Goal: Task Accomplishment & Management: Manage account settings

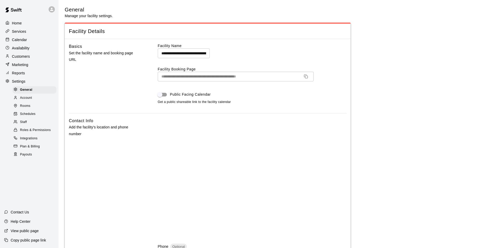
select select "**"
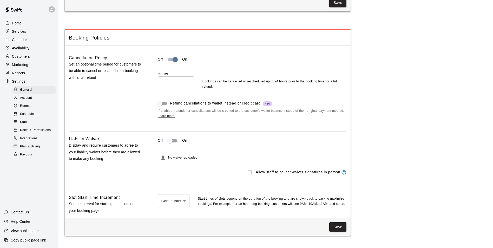
scroll to position [442, 0]
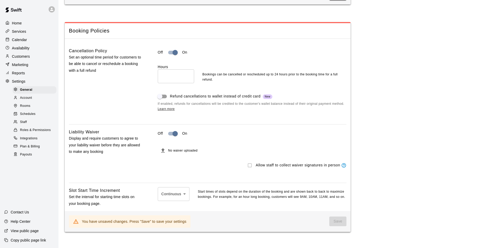
click at [111, 107] on div "Cancellation Policy Set an optional time period for customers to be able to can…" at bounding box center [105, 84] width 72 height 72
click at [164, 153] on icon "File must be a PDF with max upload size of 2MB" at bounding box center [163, 150] width 4 height 4
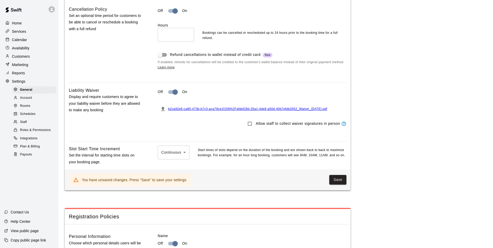
scroll to position [494, 0]
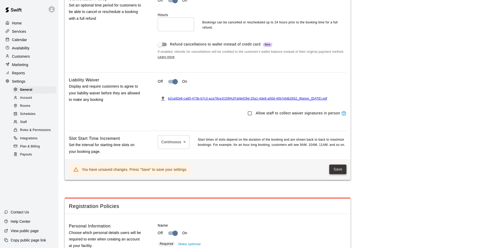
click at [341, 174] on button "Save" at bounding box center [337, 169] width 17 height 10
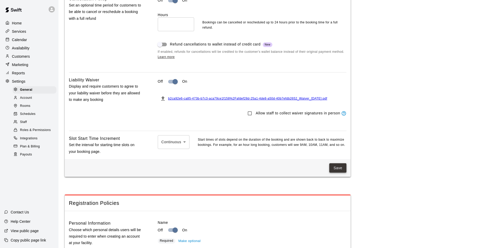
click at [345, 173] on button "Save" at bounding box center [337, 168] width 17 height 10
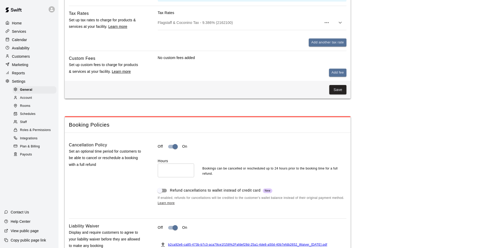
scroll to position [338, 0]
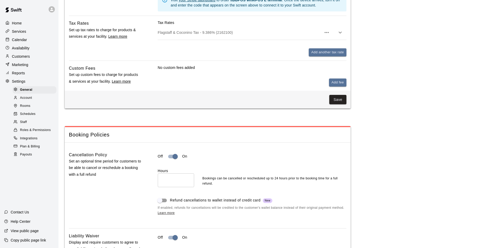
click at [18, 33] on p "Services" at bounding box center [19, 31] width 14 height 5
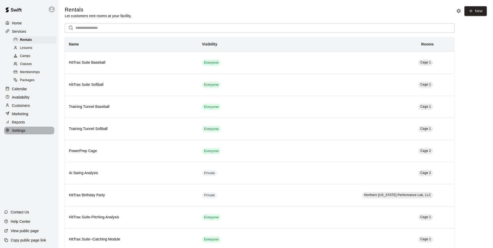
click at [16, 133] on p "Settings" at bounding box center [19, 130] width 14 height 5
select select "**"
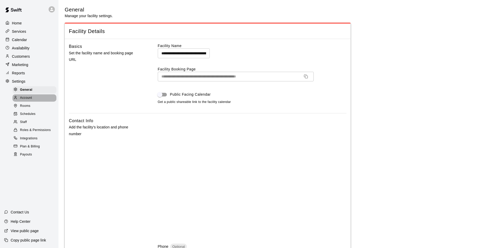
click at [25, 101] on span "Account" at bounding box center [26, 97] width 12 height 5
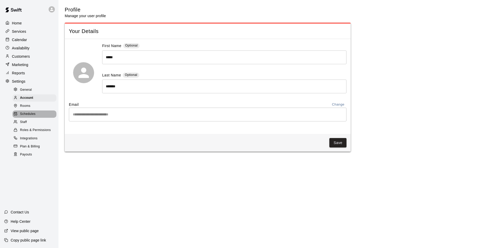
click at [28, 117] on span "Schedules" at bounding box center [28, 113] width 16 height 5
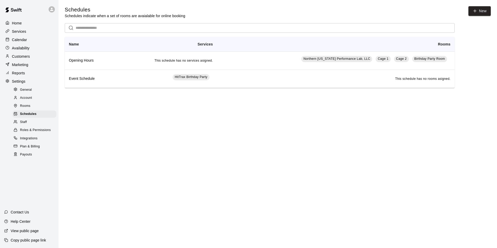
click at [30, 141] on span "Integrations" at bounding box center [29, 138] width 18 height 5
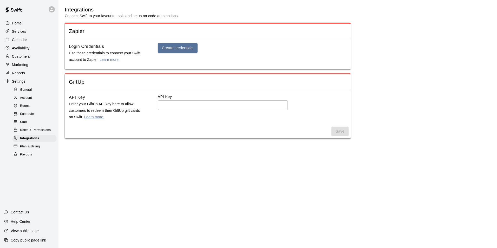
click at [19, 66] on p "Marketing" at bounding box center [20, 64] width 16 height 5
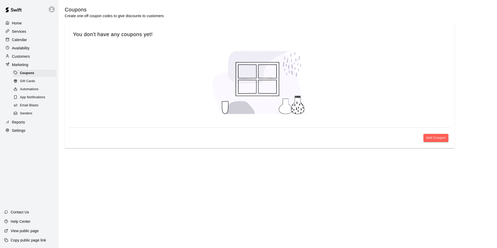
click at [23, 133] on p "Settings" at bounding box center [19, 130] width 14 height 5
select select "**"
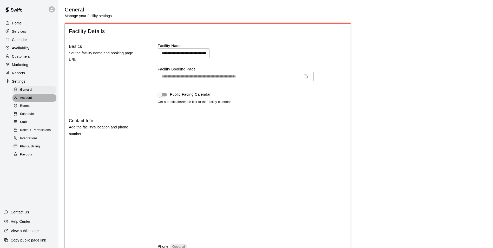
click at [25, 101] on span "Account" at bounding box center [26, 97] width 12 height 5
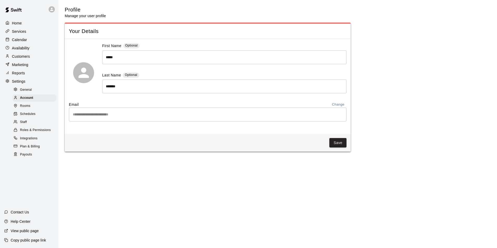
click at [30, 92] on span "General" at bounding box center [26, 89] width 12 height 5
select select "**"
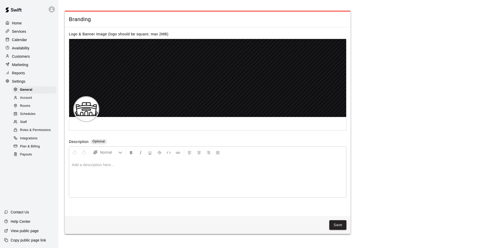
scroll to position [1143, 0]
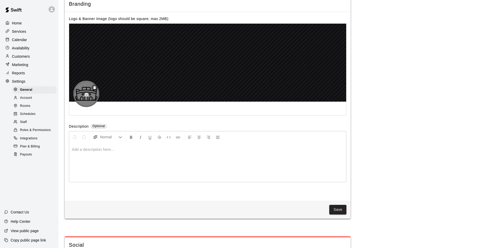
click at [87, 97] on icon "button" at bounding box center [86, 94] width 5 height 5
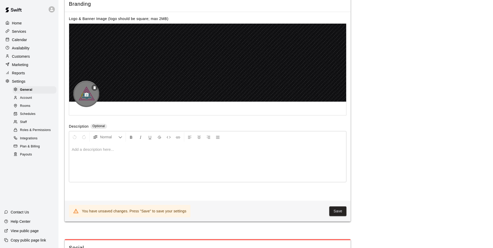
click at [94, 107] on div at bounding box center [86, 94] width 26 height 26
click at [87, 97] on icon "button" at bounding box center [86, 94] width 5 height 5
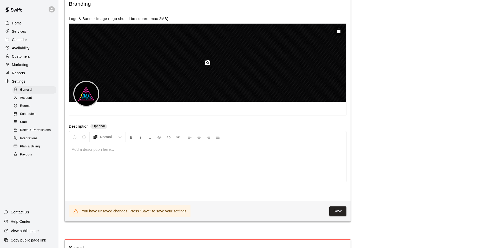
click at [165, 79] on div at bounding box center [207, 63] width 277 height 78
click at [229, 70] on div at bounding box center [207, 63] width 277 height 78
click at [209, 65] on icon "button" at bounding box center [207, 62] width 5 height 5
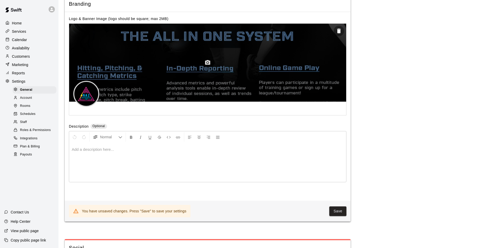
click at [207, 63] on circle "button" at bounding box center [208, 63] width 2 height 2
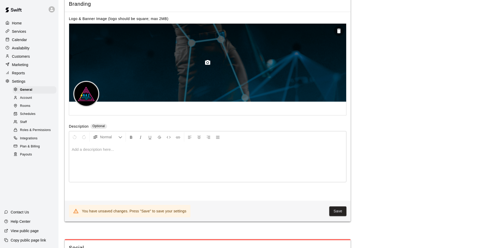
drag, startPoint x: 253, startPoint y: 77, endPoint x: 242, endPoint y: 88, distance: 15.1
click at [253, 96] on div at bounding box center [207, 63] width 277 height 78
click at [232, 61] on div at bounding box center [207, 63] width 277 height 78
drag, startPoint x: 225, startPoint y: 65, endPoint x: 220, endPoint y: 74, distance: 10.6
click at [220, 74] on div at bounding box center [207, 63] width 277 height 78
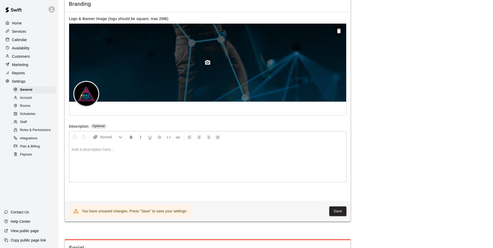
click at [210, 65] on icon "button" at bounding box center [207, 62] width 5 height 5
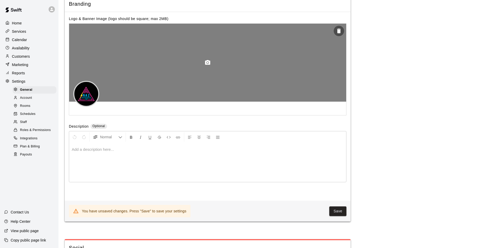
click at [204, 68] on button "button" at bounding box center [207, 62] width 10 height 10
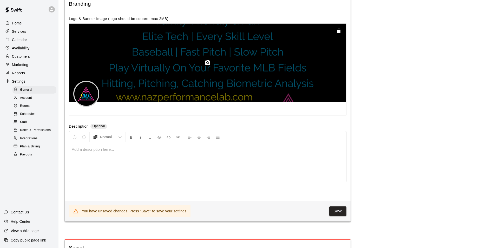
drag, startPoint x: 268, startPoint y: 83, endPoint x: 276, endPoint y: 95, distance: 14.8
click at [276, 95] on div at bounding box center [207, 63] width 277 height 78
drag, startPoint x: 245, startPoint y: 98, endPoint x: 264, endPoint y: 87, distance: 22.4
click at [264, 87] on div at bounding box center [207, 63] width 277 height 78
click at [130, 63] on div at bounding box center [207, 63] width 277 height 78
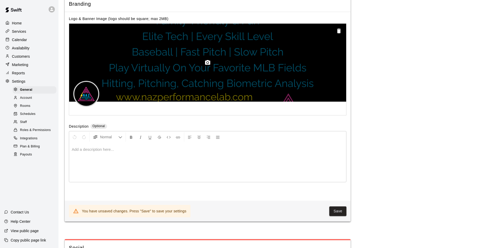
drag, startPoint x: 138, startPoint y: 65, endPoint x: 218, endPoint y: 78, distance: 81.7
click at [218, 78] on div at bounding box center [207, 63] width 277 height 78
click at [301, 50] on div at bounding box center [207, 63] width 277 height 78
drag, startPoint x: 301, startPoint y: 50, endPoint x: 275, endPoint y: 58, distance: 26.8
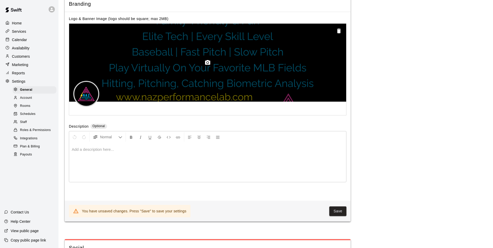
click at [275, 58] on div at bounding box center [207, 63] width 277 height 78
click at [214, 75] on div at bounding box center [207, 63] width 277 height 78
click at [207, 63] on circle "button" at bounding box center [208, 63] width 2 height 2
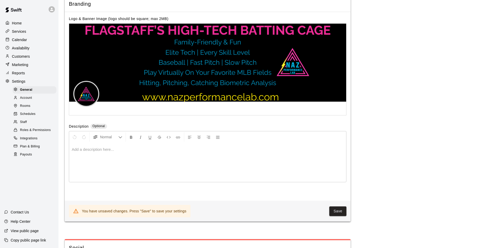
click at [317, 130] on div "Description Optional" at bounding box center [207, 127] width 277 height 6
click at [336, 216] on button "Save" at bounding box center [337, 211] width 17 height 10
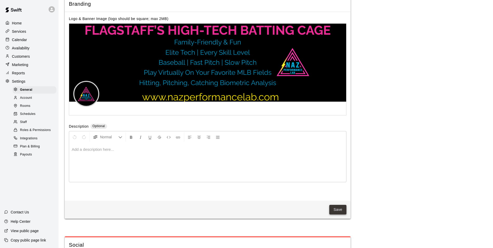
click at [337, 214] on button "Save" at bounding box center [337, 210] width 17 height 10
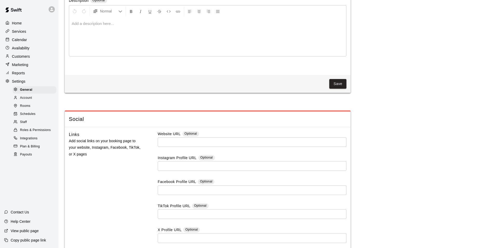
scroll to position [1273, 0]
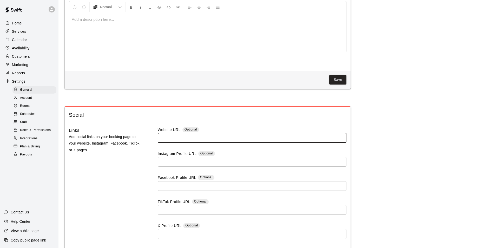
click at [232, 143] on input "text" at bounding box center [252, 138] width 189 height 10
type input "**********"
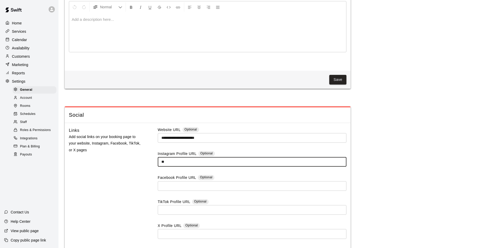
type input "*"
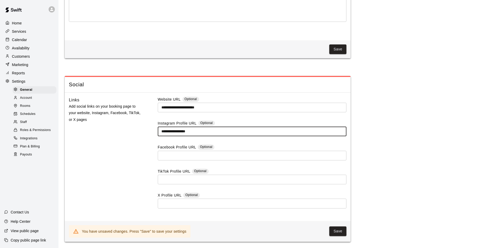
scroll to position [1317, 0]
type input "**********"
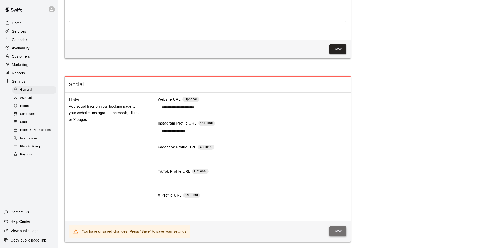
click at [341, 231] on button "Save" at bounding box center [337, 231] width 17 height 10
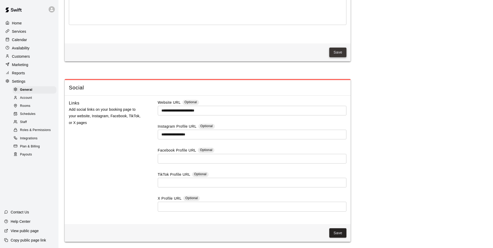
click at [339, 50] on button "Save" at bounding box center [337, 53] width 17 height 10
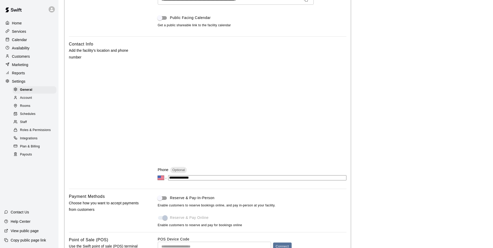
scroll to position [15, 0]
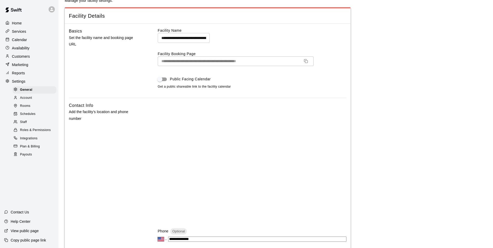
click at [161, 69] on div "**********" at bounding box center [252, 63] width 189 height 70
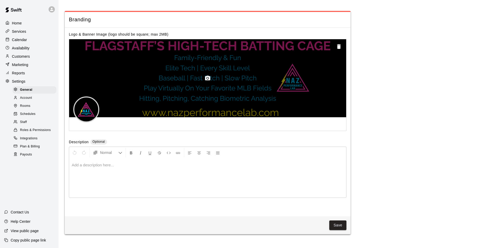
scroll to position [1132, 0]
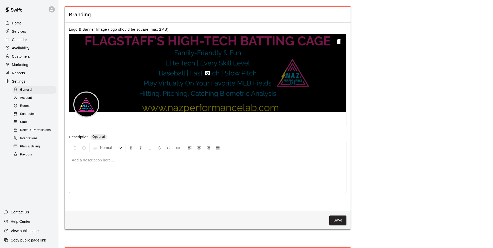
click at [268, 77] on div at bounding box center [207, 73] width 277 height 78
click at [206, 75] on icon "button" at bounding box center [207, 73] width 5 height 5
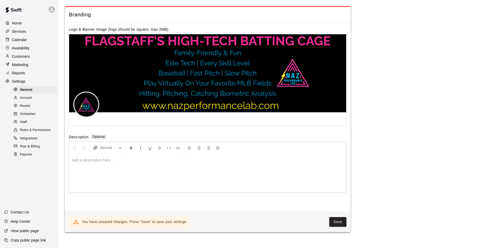
click at [103, 176] on div at bounding box center [207, 173] width 277 height 39
click at [339, 227] on button "Save" at bounding box center [337, 222] width 17 height 10
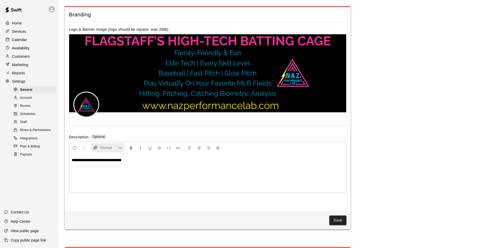
click at [116, 150] on span "Normal" at bounding box center [109, 147] width 18 height 5
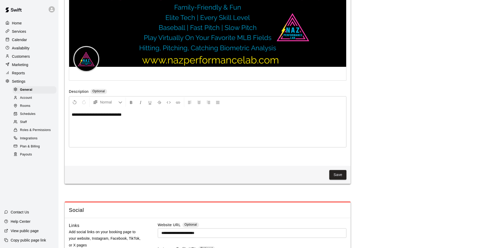
scroll to position [1184, 0]
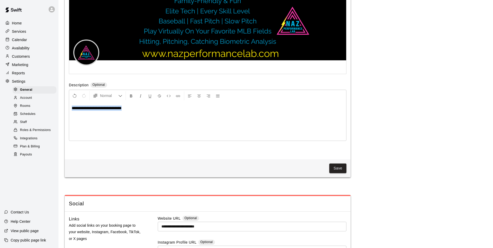
drag, startPoint x: 132, startPoint y: 121, endPoint x: 65, endPoint y: 121, distance: 67.3
click at [65, 121] on div "**********" at bounding box center [208, 65] width 286 height 189
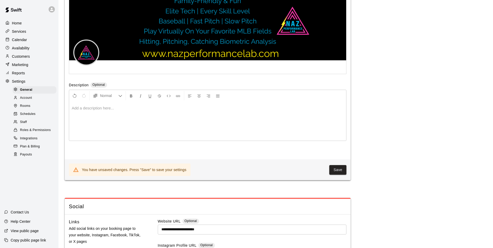
click at [78, 111] on p at bounding box center [208, 107] width 272 height 5
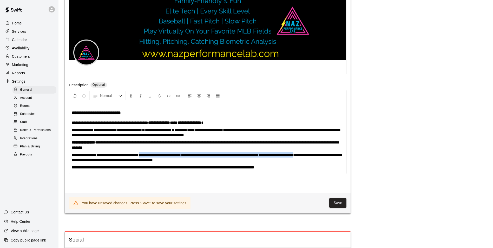
drag, startPoint x: 150, startPoint y: 167, endPoint x: 322, endPoint y: 168, distance: 172.3
click at [322, 163] on p "**********" at bounding box center [208, 157] width 272 height 10
click at [130, 98] on icon "Format Bold" at bounding box center [131, 96] width 5 height 5
click at [125, 162] on span "**********" at bounding box center [206, 157] width 268 height 9
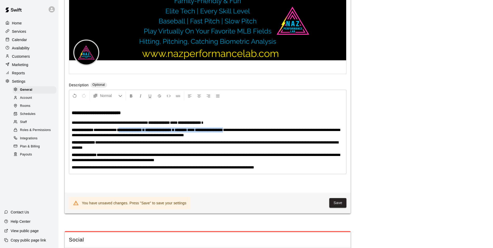
drag, startPoint x: 128, startPoint y: 143, endPoint x: 245, endPoint y: 141, distance: 117.2
click at [245, 138] on p "**********" at bounding box center [208, 132] width 272 height 10
click at [129, 132] on strong "**********" at bounding box center [129, 130] width 25 height 4
drag, startPoint x: 125, startPoint y: 142, endPoint x: 246, endPoint y: 140, distance: 121.1
click at [246, 138] on p "**********" at bounding box center [208, 132] width 272 height 10
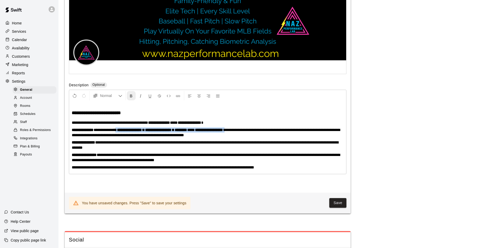
click at [131, 98] on icon "Format Bold" at bounding box center [131, 96] width 5 height 5
drag, startPoint x: 156, startPoint y: 135, endPoint x: 220, endPoint y: 134, distance: 64.2
click at [220, 125] on p "**********" at bounding box center [208, 122] width 272 height 5
click at [131, 98] on icon "Format Bold" at bounding box center [131, 96] width 5 height 5
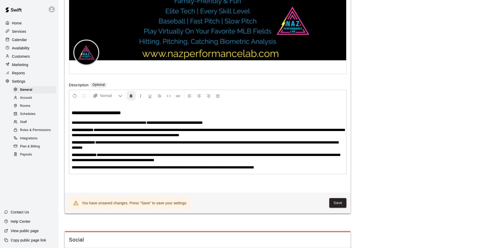
click at [131, 98] on icon "Format Bold" at bounding box center [131, 96] width 5 height 5
click at [156, 149] on span "**********" at bounding box center [205, 144] width 267 height 9
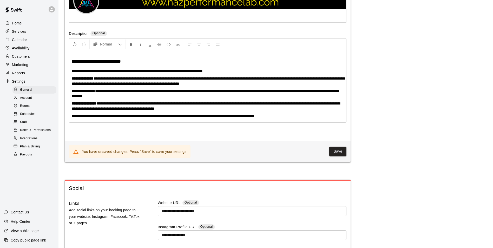
scroll to position [1236, 0]
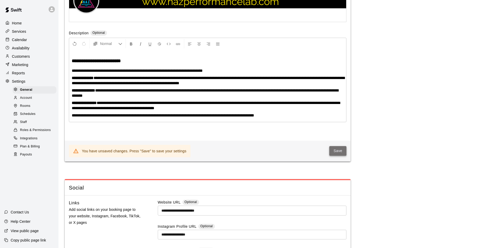
click at [341, 156] on button "Save" at bounding box center [337, 151] width 17 height 10
